Goal: Complete application form: Complete application form

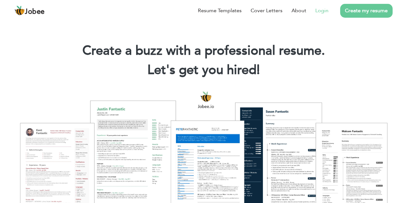
click at [320, 9] on link "Login" at bounding box center [321, 11] width 13 height 8
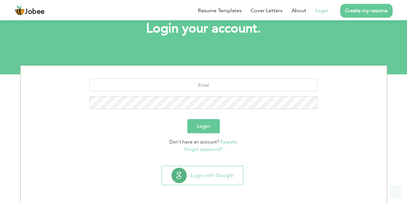
scroll to position [41, 0]
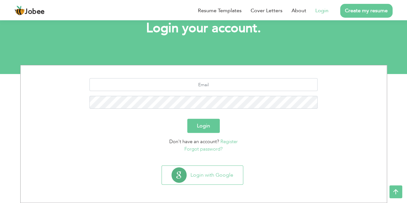
click at [232, 141] on link "Register" at bounding box center [228, 141] width 17 height 6
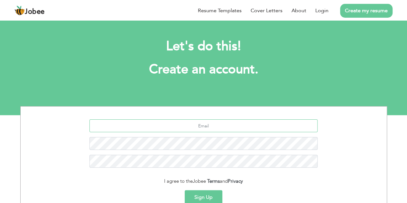
click at [230, 124] on input "text" at bounding box center [203, 125] width 228 height 13
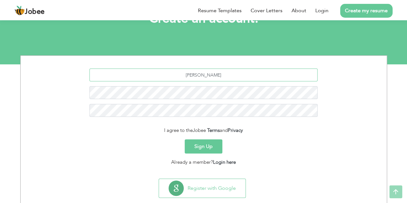
scroll to position [51, 0]
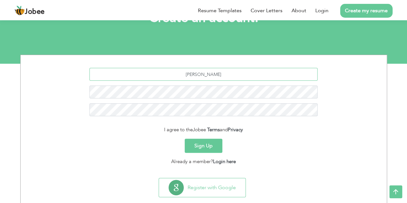
type input "[PERSON_NAME]"
click at [211, 148] on button "Sign Up" at bounding box center [204, 146] width 38 height 14
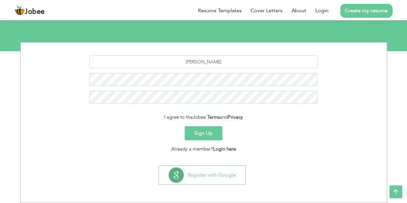
scroll to position [64, 0]
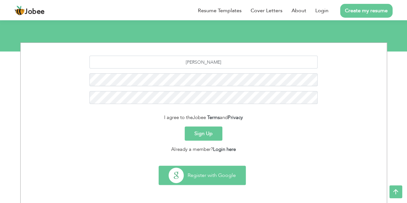
click at [206, 173] on button "Register with Google" at bounding box center [202, 175] width 87 height 19
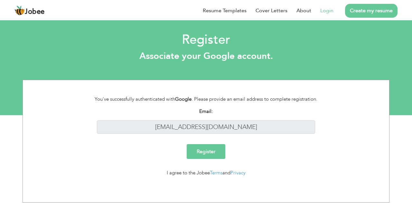
click at [210, 157] on input "Register" at bounding box center [206, 151] width 39 height 15
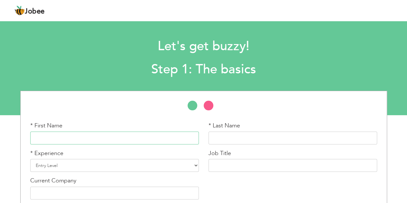
click at [190, 142] on input "text" at bounding box center [114, 138] width 169 height 13
type input "Qasar e Firdous"
click at [235, 142] on input "text" at bounding box center [293, 138] width 169 height 13
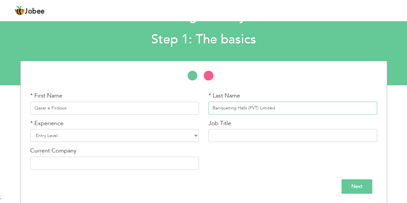
type input "Banqueting Halls (PVT) Limited"
click at [152, 137] on select "Entry Level Less than 1 Year 1 Year 2 Years 3 Years 4 Years 5 Years 6 Years 7 Y…" at bounding box center [114, 135] width 169 height 13
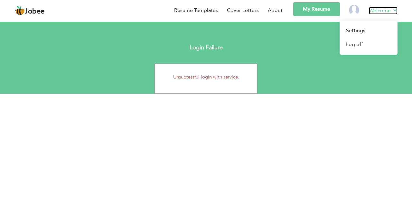
click at [373, 8] on link "Welcome" at bounding box center [383, 11] width 29 height 8
click at [357, 30] on link "Settings" at bounding box center [368, 31] width 58 height 14
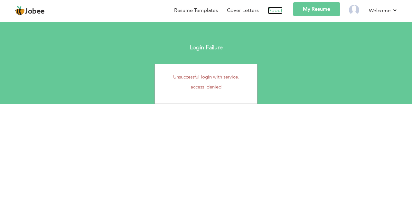
click at [276, 10] on link "About" at bounding box center [275, 10] width 15 height 7
